Goal: Book appointment/travel/reservation

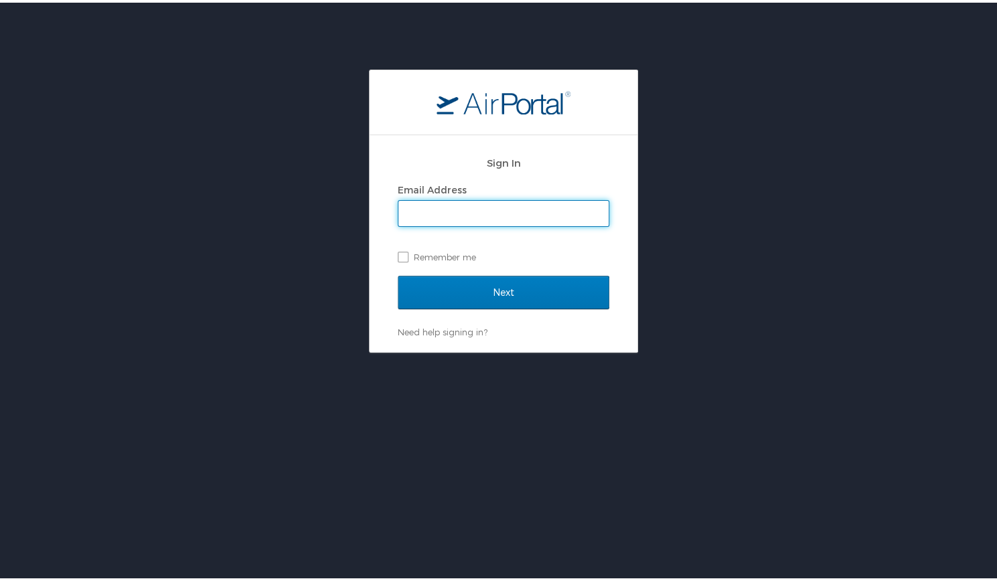
click at [500, 220] on input "Email Address" at bounding box center [503, 210] width 210 height 25
type input "rhernandez@cafezupas.com"
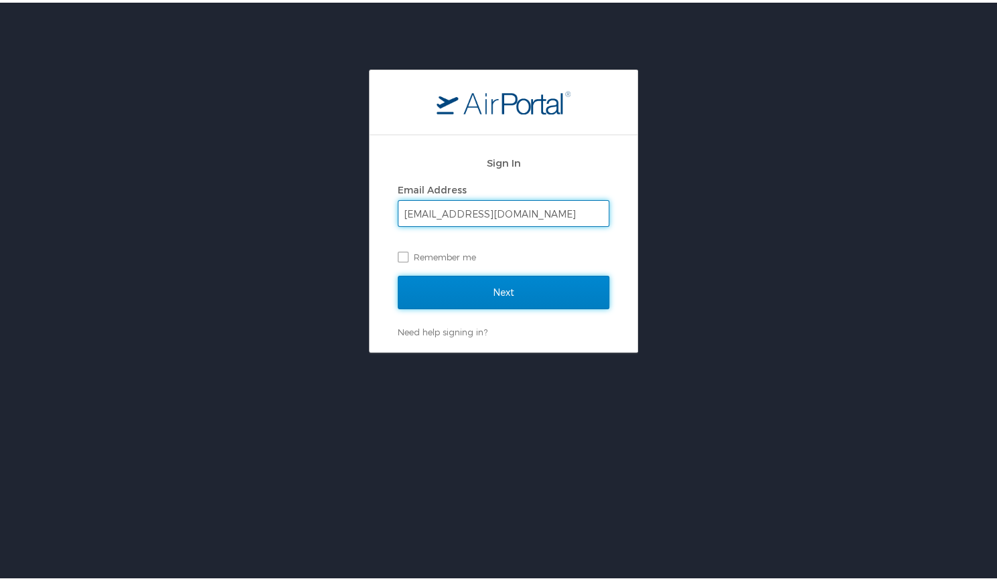
click at [502, 291] on input "Next" at bounding box center [504, 289] width 212 height 33
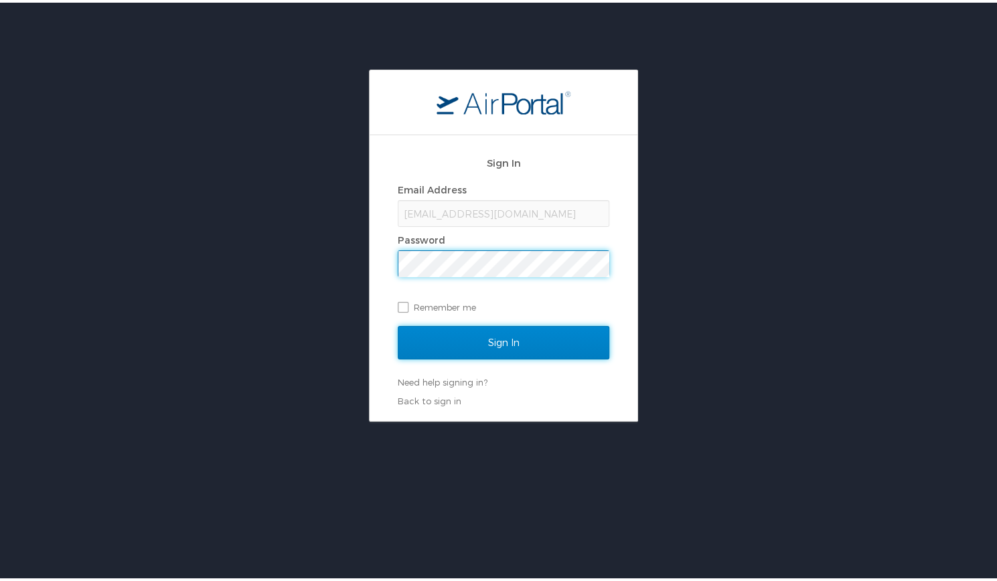
click at [487, 347] on input "Sign In" at bounding box center [504, 339] width 212 height 33
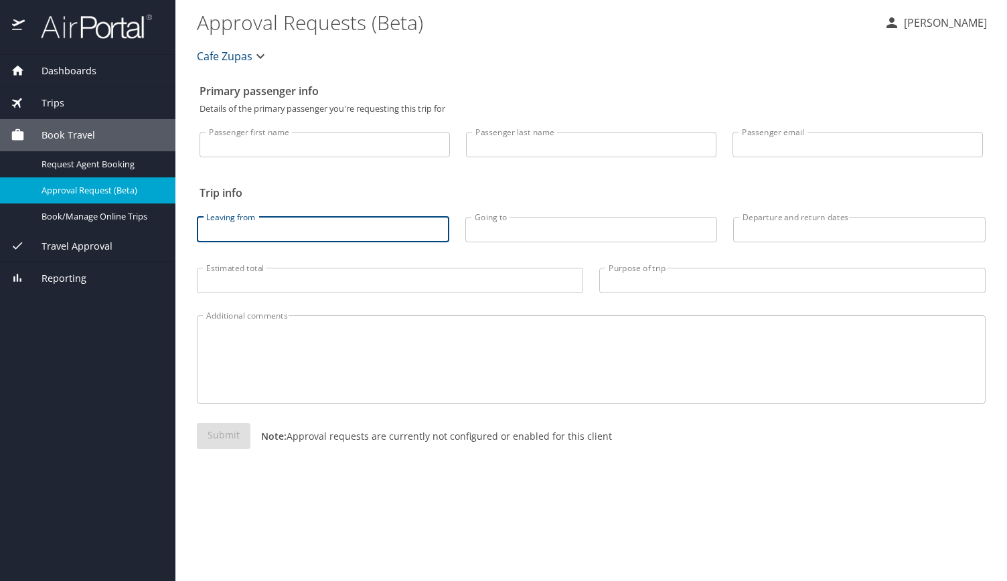
click at [412, 230] on input "Leaving from" at bounding box center [323, 229] width 252 height 25
type input "msp"
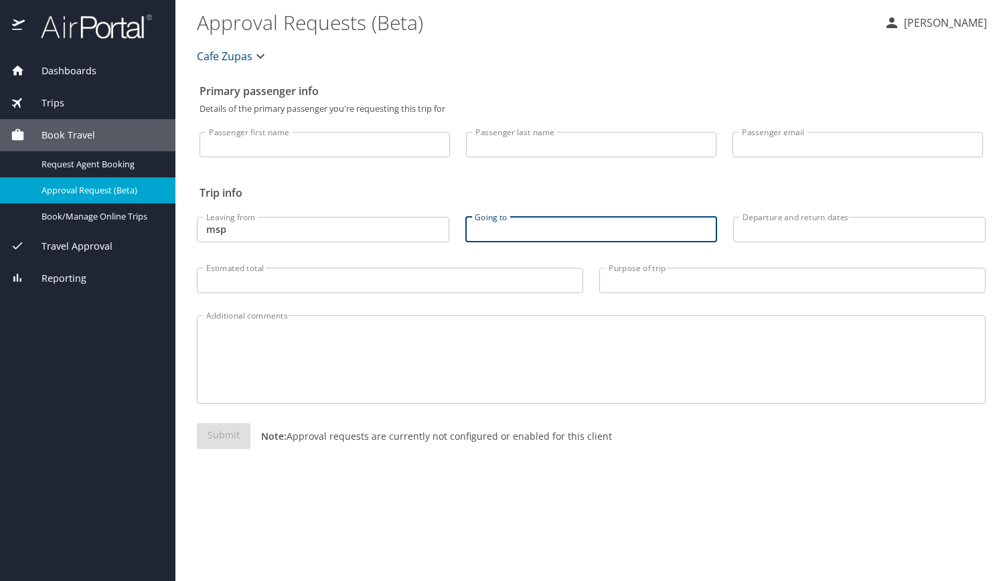
click at [519, 227] on input "Going to" at bounding box center [591, 229] width 252 height 25
type input "cmh"
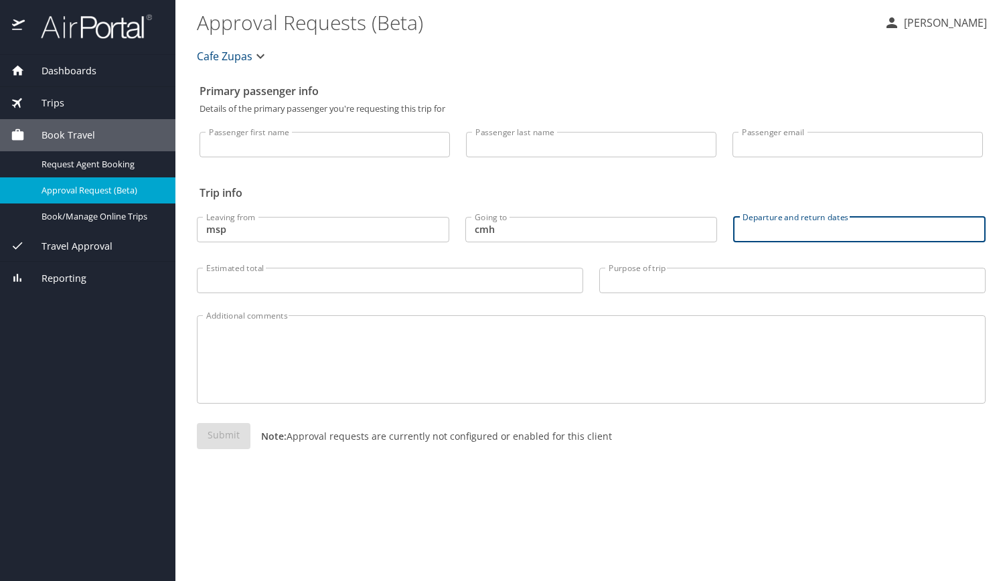
click at [765, 233] on input "Departure and return dates" at bounding box center [859, 229] width 252 height 25
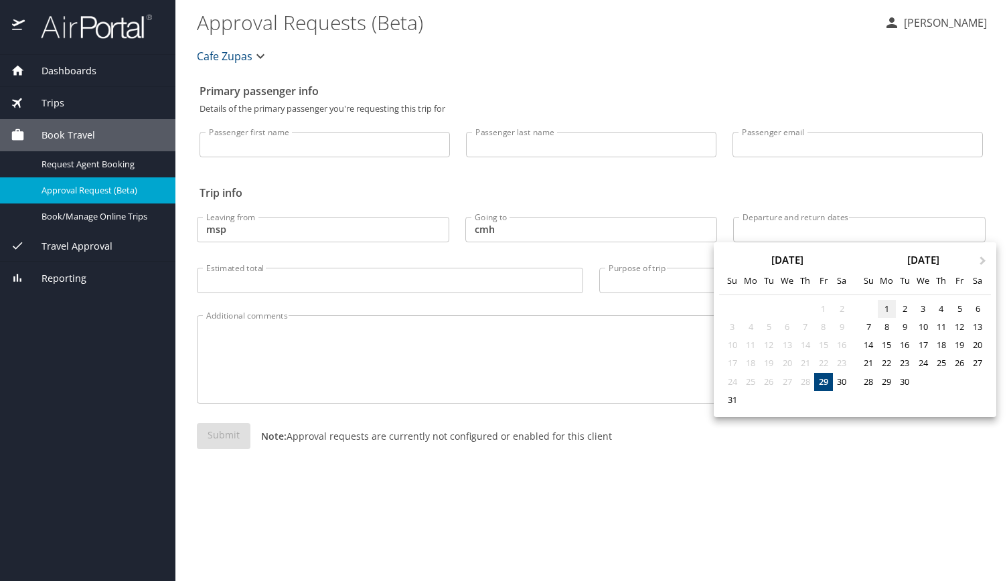
click at [889, 311] on div "1" at bounding box center [887, 309] width 18 height 18
click at [910, 311] on div "2" at bounding box center [905, 309] width 18 height 18
type input "09/01/2025 🠦 09/02/2025"
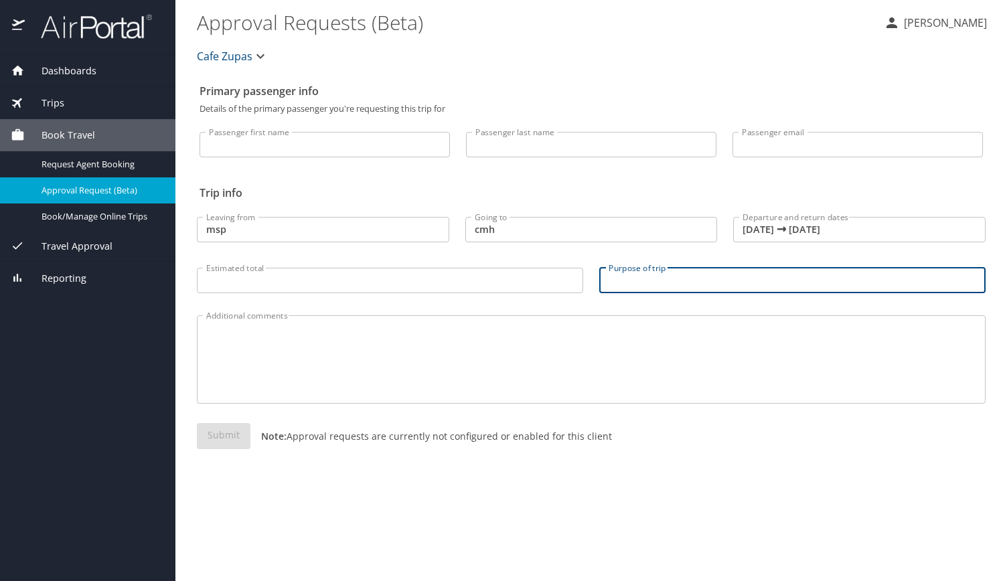
click at [639, 279] on input "Purpose of trip" at bounding box center [792, 280] width 386 height 25
type input "Recruiting"
click at [296, 144] on input "Passenger first name" at bounding box center [325, 144] width 250 height 25
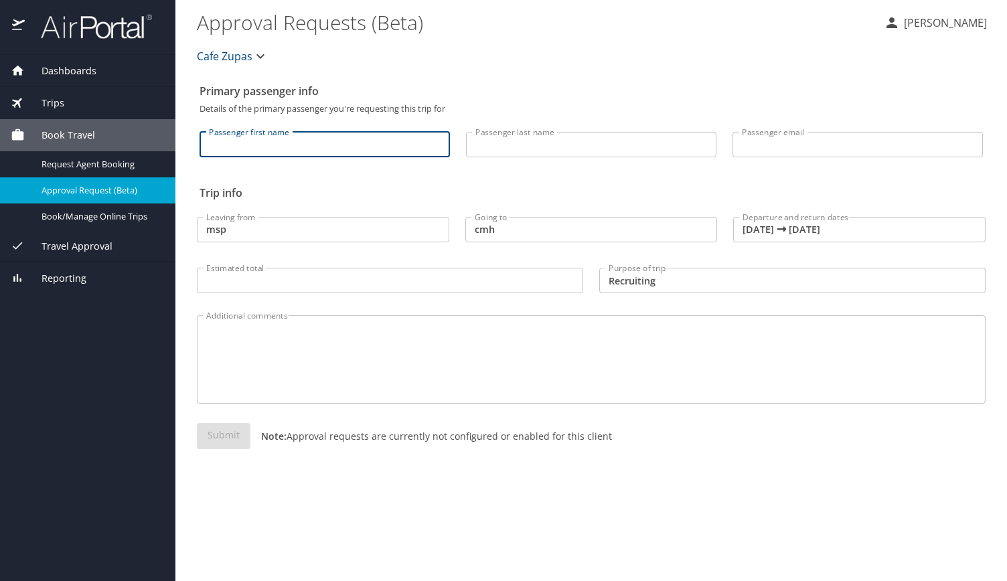
type input "Ramone"
click at [513, 147] on input "Passenger last name" at bounding box center [591, 144] width 250 height 25
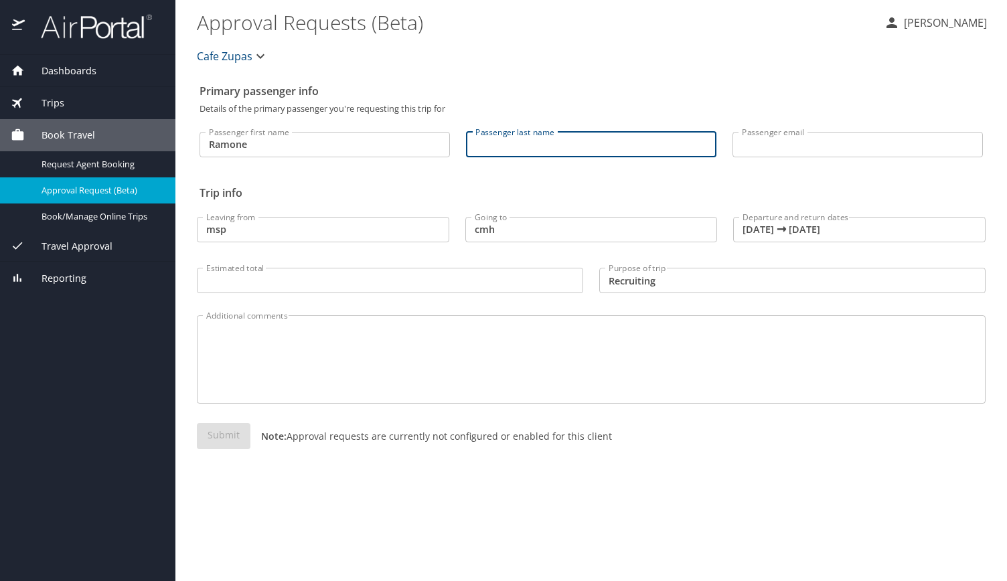
type input "Hernandez"
click at [757, 153] on input "Passenger email" at bounding box center [857, 144] width 250 height 25
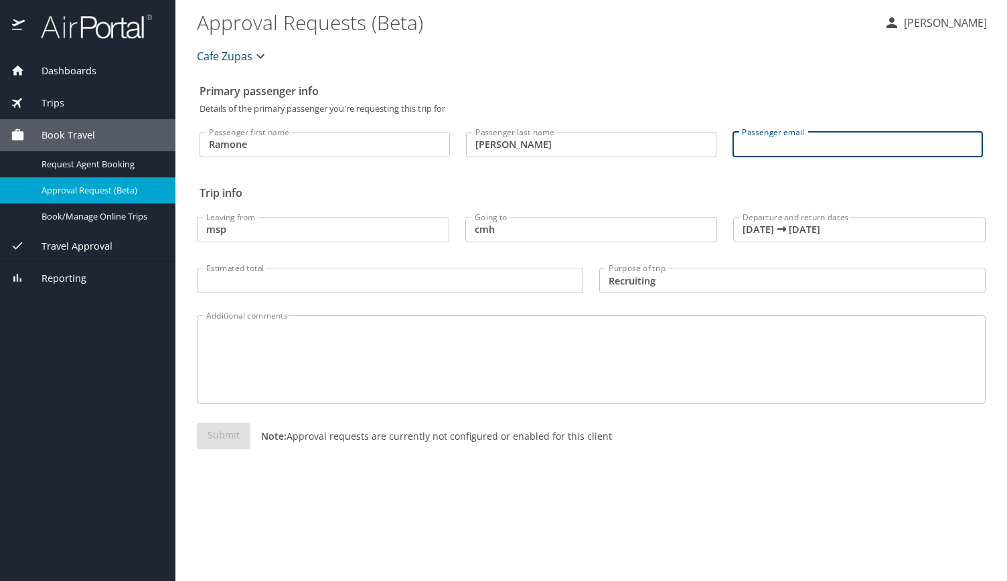
type input "rhernandez@cafezupas.com"
click at [359, 477] on div "Submit Note: Approval requests are currently not configured or enabled for this…" at bounding box center [591, 447] width 805 height 64
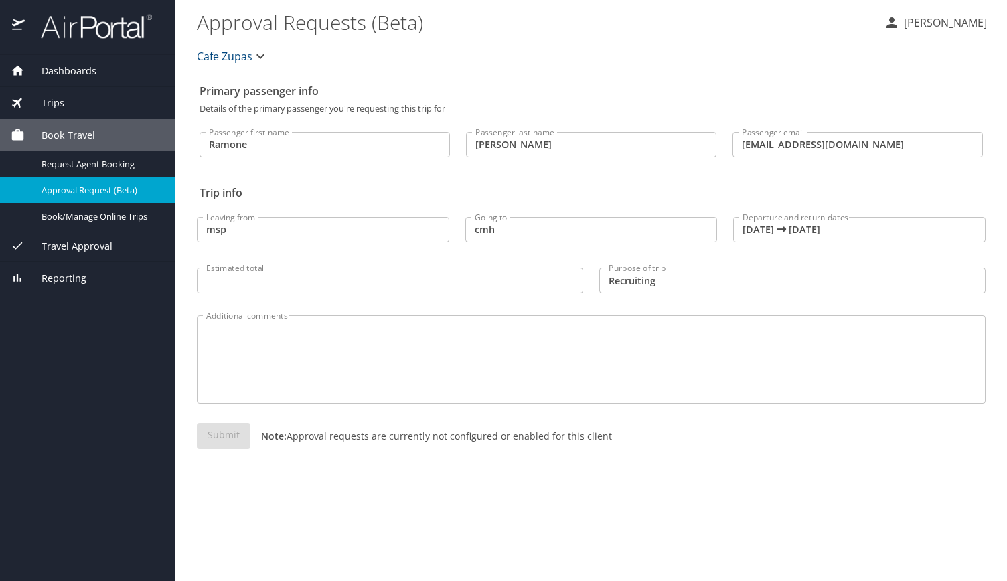
click at [262, 280] on input "Estimated total" at bounding box center [390, 280] width 386 height 25
click at [94, 242] on span "Travel Approval" at bounding box center [69, 246] width 88 height 15
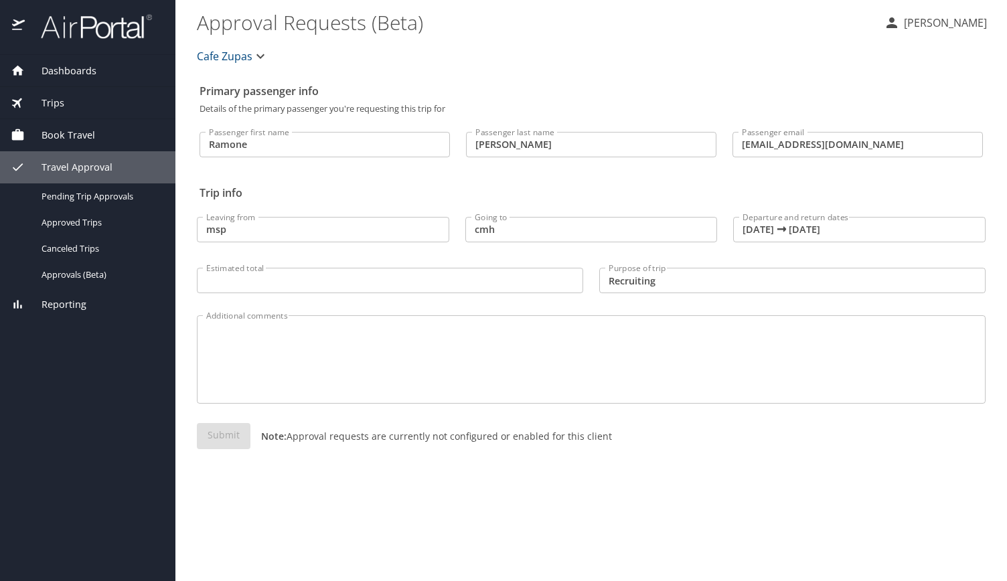
click at [58, 106] on span "Trips" at bounding box center [44, 103] width 39 height 15
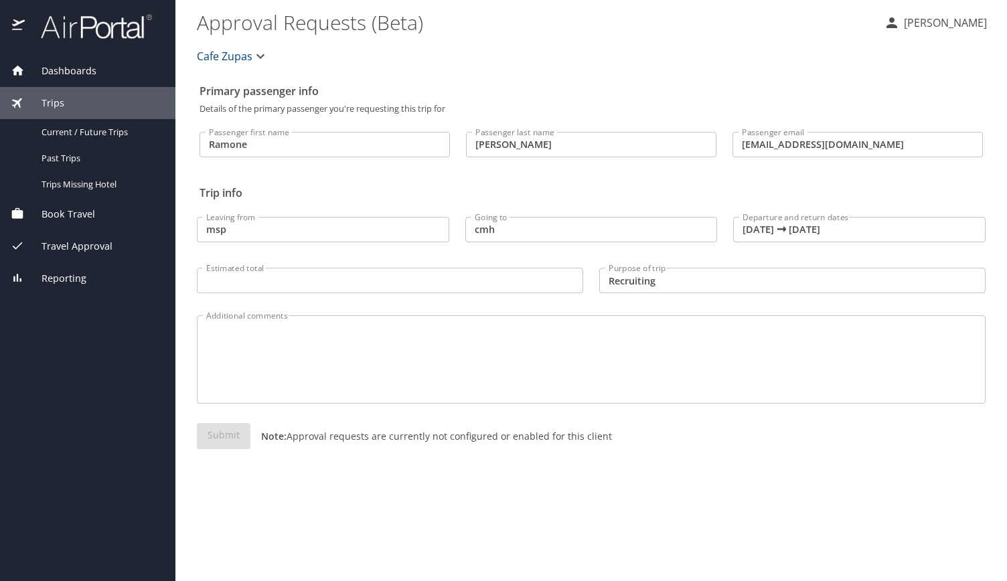
click at [86, 208] on span "Book Travel" at bounding box center [60, 214] width 70 height 15
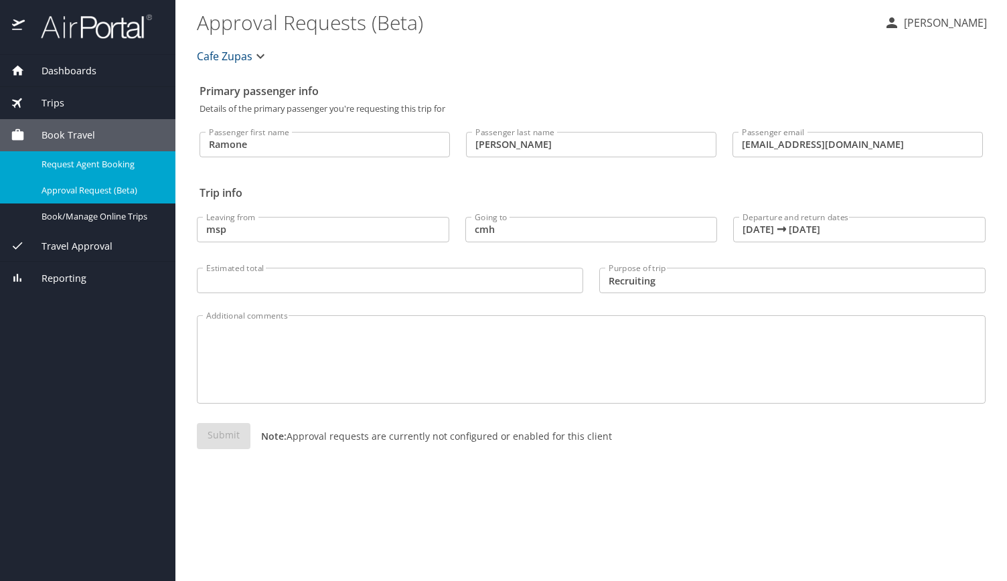
click at [102, 163] on span "Request Agent Booking" at bounding box center [101, 164] width 118 height 13
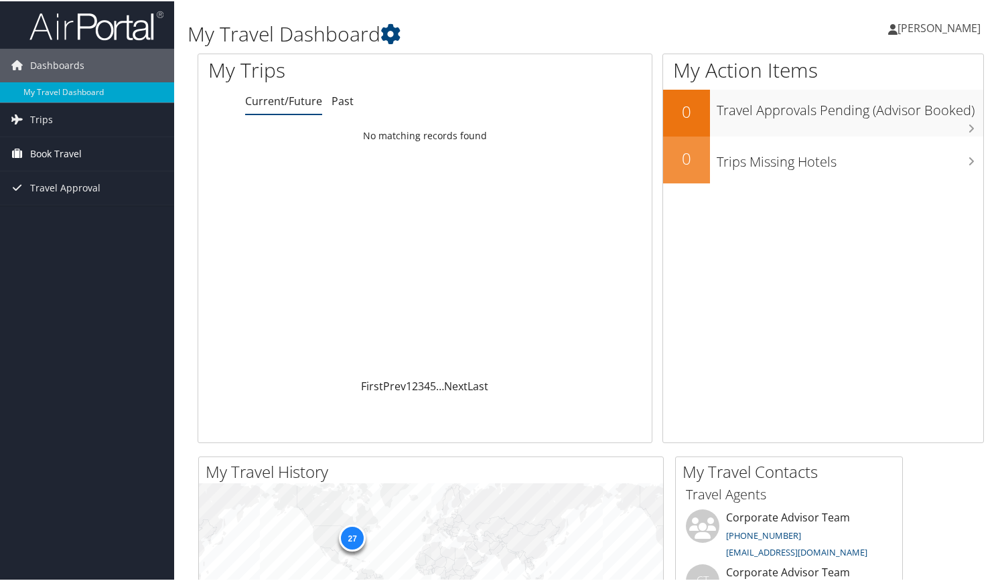
click at [95, 150] on link "Book Travel" at bounding box center [87, 152] width 174 height 33
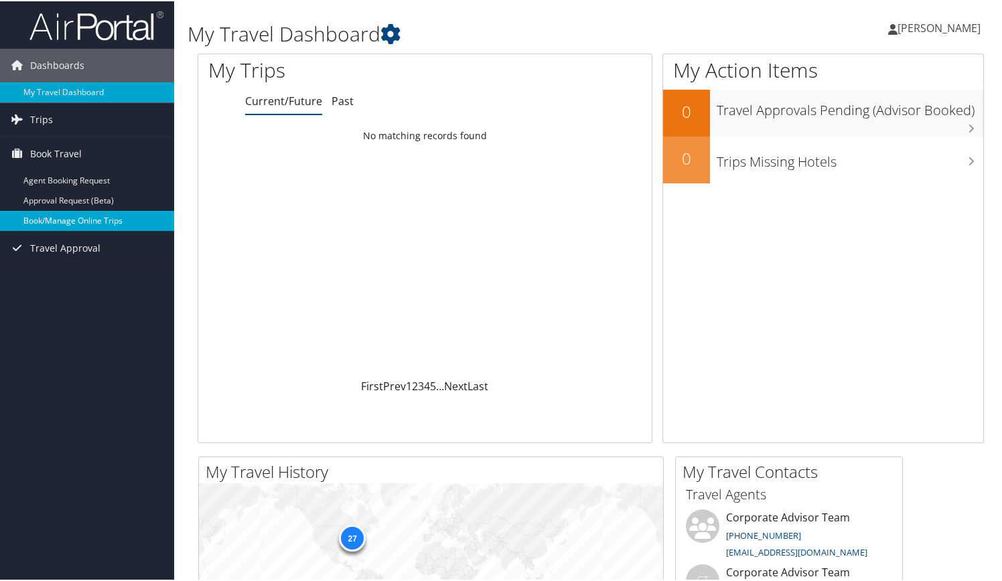
click at [96, 217] on link "Book/Manage Online Trips" at bounding box center [87, 220] width 174 height 20
